Goal: Check status: Check status

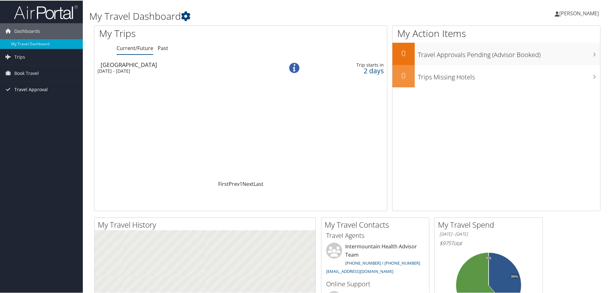
click at [25, 90] on span "Travel Approval" at bounding box center [30, 89] width 33 height 16
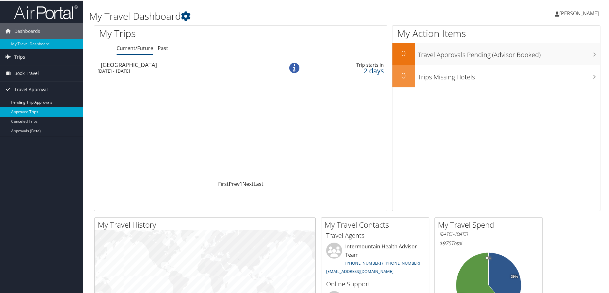
click at [26, 113] on link "Approved Trips" at bounding box center [41, 111] width 83 height 10
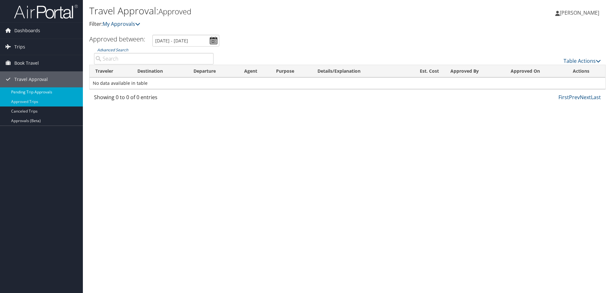
click at [45, 90] on link "Pending Trip Approvals" at bounding box center [41, 92] width 83 height 10
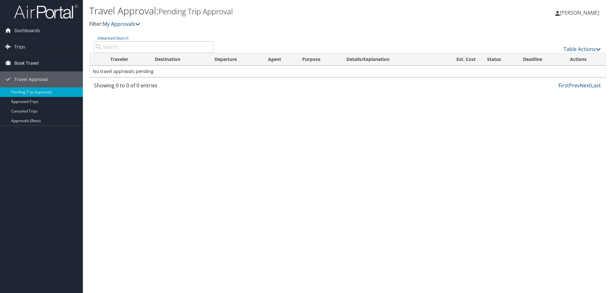
click at [31, 62] on span "Book Travel" at bounding box center [26, 63] width 25 height 16
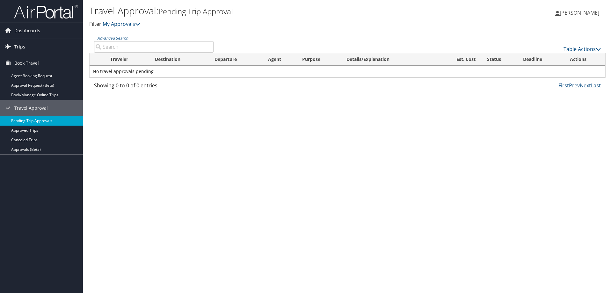
click at [53, 119] on link "Pending Trip Approvals" at bounding box center [41, 121] width 83 height 10
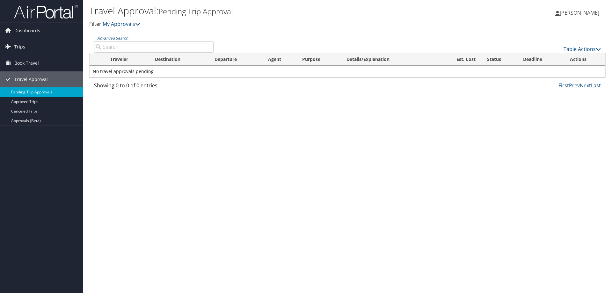
click at [35, 91] on link "Pending Trip Approvals" at bounding box center [41, 92] width 83 height 10
click at [23, 62] on span "Book Travel" at bounding box center [26, 63] width 25 height 16
